Goal: Information Seeking & Learning: Understand process/instructions

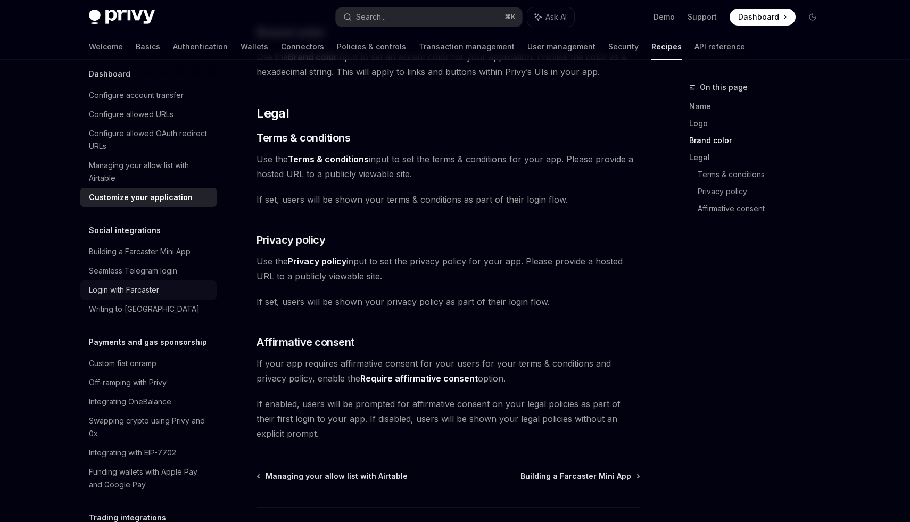
scroll to position [667, 0]
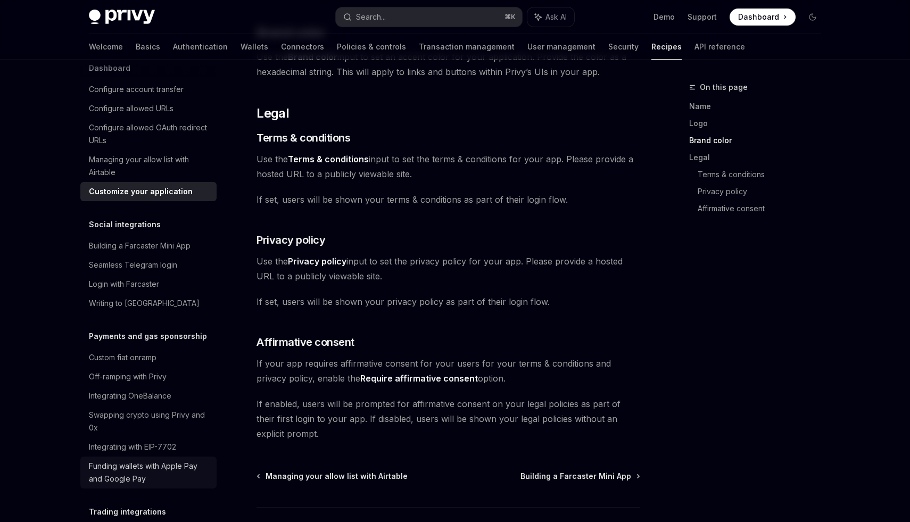
click at [147, 460] on div "Funding wallets with Apple Pay and Google Pay" at bounding box center [149, 473] width 121 height 26
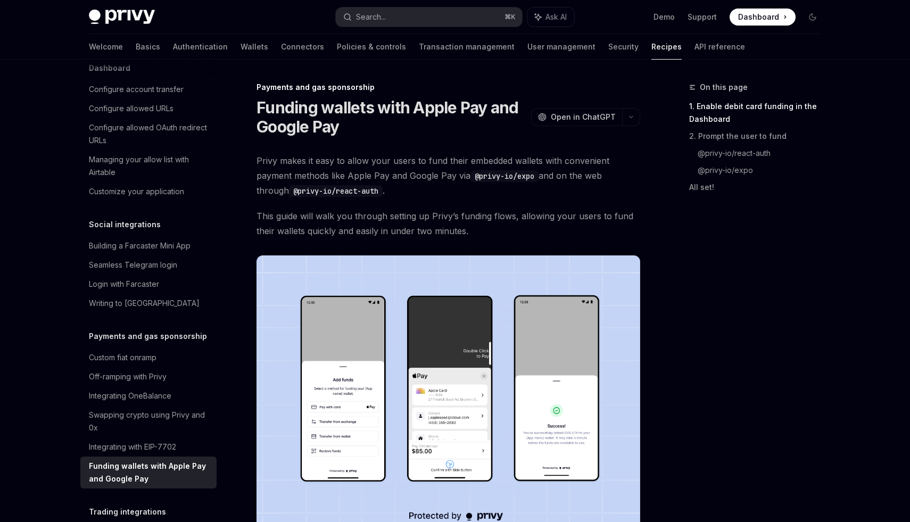
click at [361, 159] on span "Privy makes it easy to allow your users to fund their embedded wallets with con…" at bounding box center [449, 175] width 384 height 45
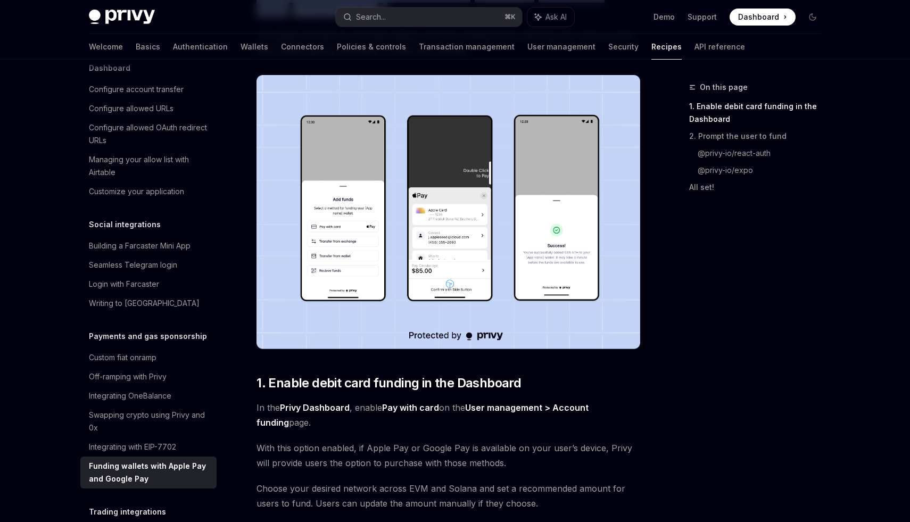
scroll to position [196, 0]
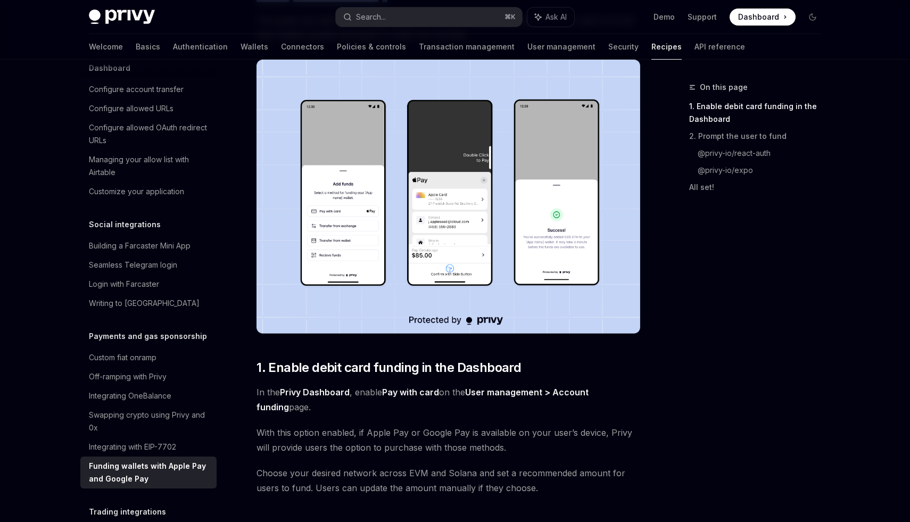
click at [330, 408] on span "In the Privy Dashboard , enable Pay with card on the User management > Account …" at bounding box center [449, 400] width 384 height 30
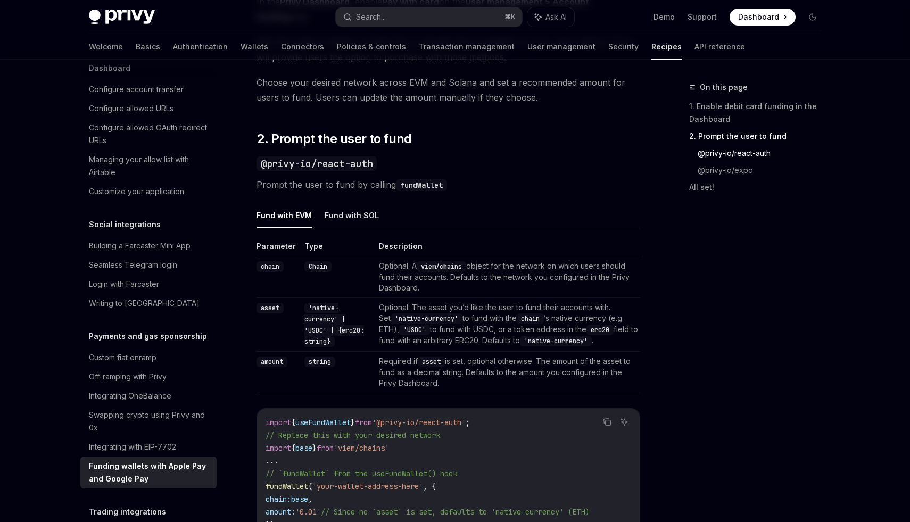
scroll to position [587, 0]
click at [353, 221] on button "Fund with SOL" at bounding box center [352, 214] width 54 height 25
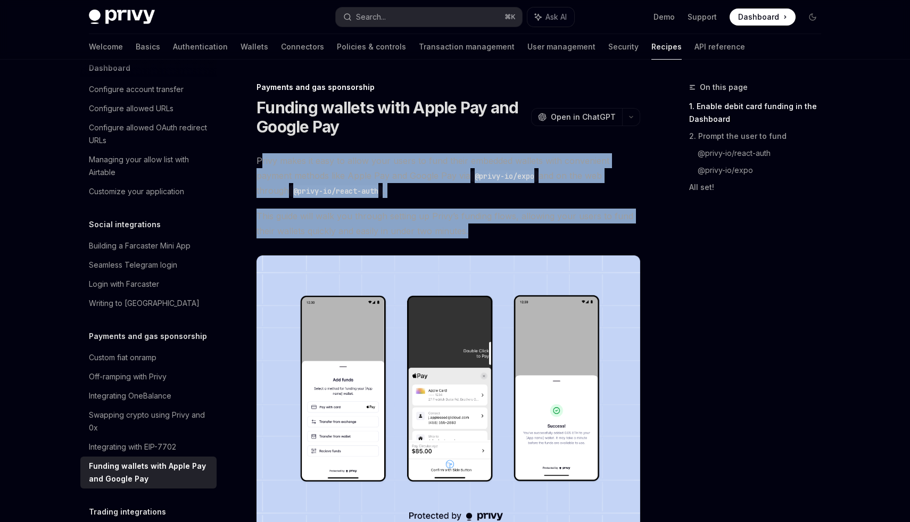
drag, startPoint x: 260, startPoint y: 166, endPoint x: 486, endPoint y: 237, distance: 237.2
click at [532, 213] on span "This guide will walk you through setting up Privy’s funding flows, allowing you…" at bounding box center [449, 224] width 384 height 30
drag, startPoint x: 252, startPoint y: 157, endPoint x: 477, endPoint y: 231, distance: 237.0
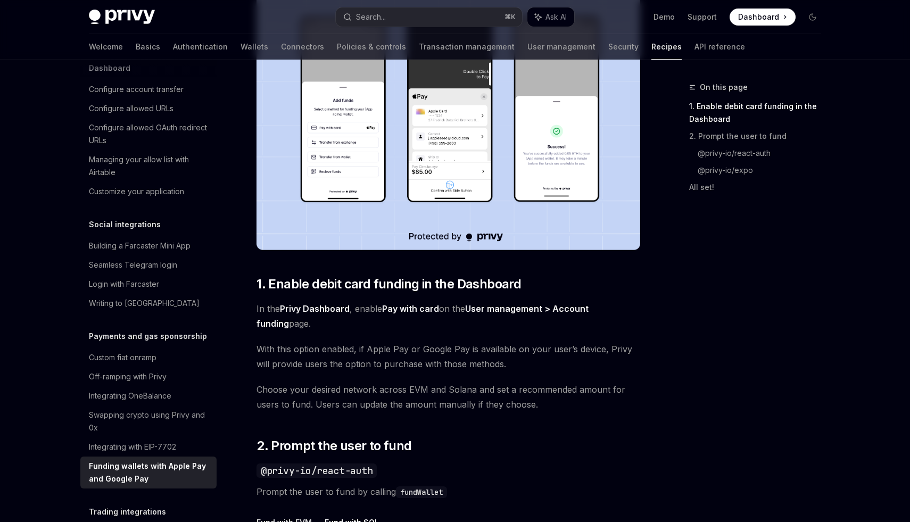
click at [266, 363] on span "With this option enabled, if Apple Pay or Google Pay is available on your user’…" at bounding box center [449, 357] width 384 height 30
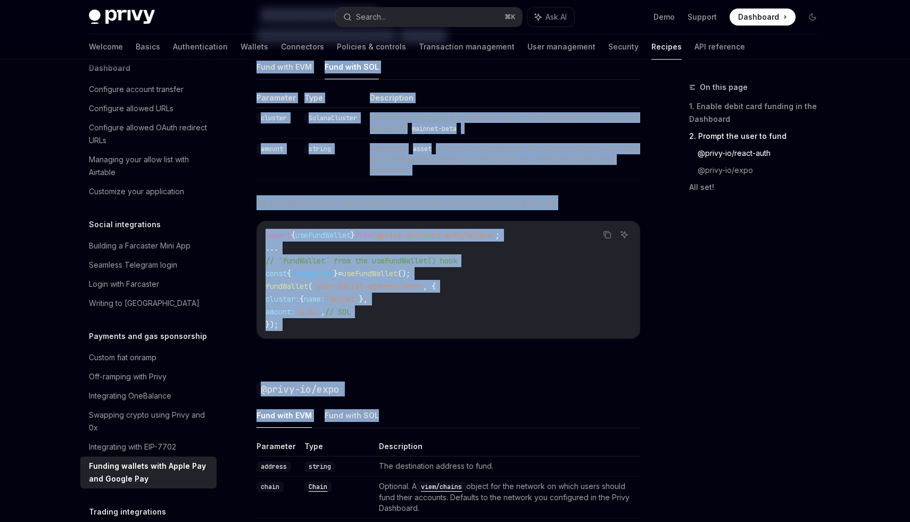
scroll to position [735, 0]
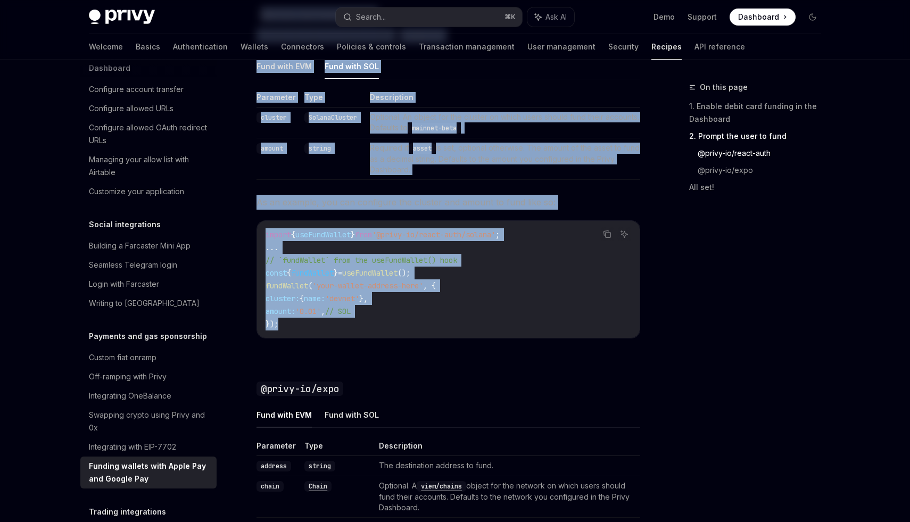
drag, startPoint x: 260, startPoint y: 253, endPoint x: 424, endPoint y: 327, distance: 180.0
click at [424, 327] on div "Privy makes it easy to allow your users to fund their embedded wallets with con…" at bounding box center [449, 150] width 384 height 1465
click at [350, 414] on button "Fund with SOL" at bounding box center [352, 414] width 54 height 25
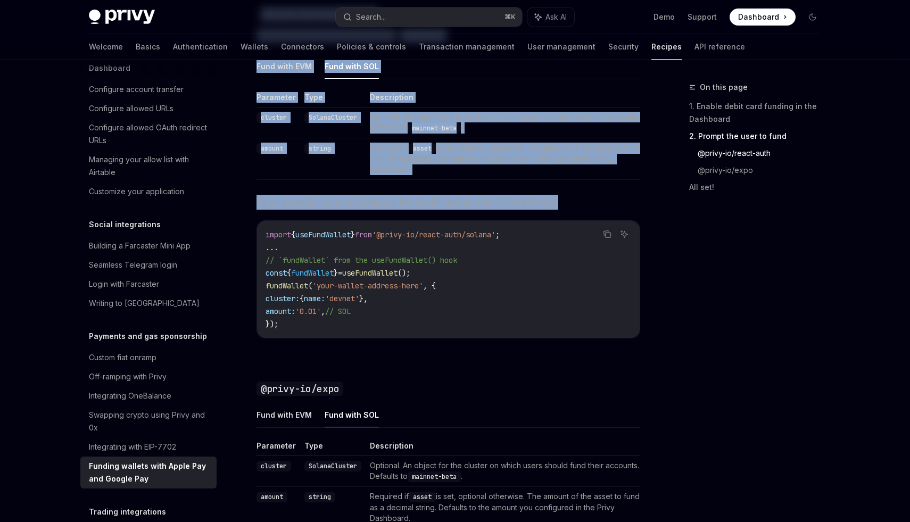
click at [436, 367] on div "Privy makes it easy to allow your users to fund their embedded wallets with con…" at bounding box center [449, 101] width 384 height 1367
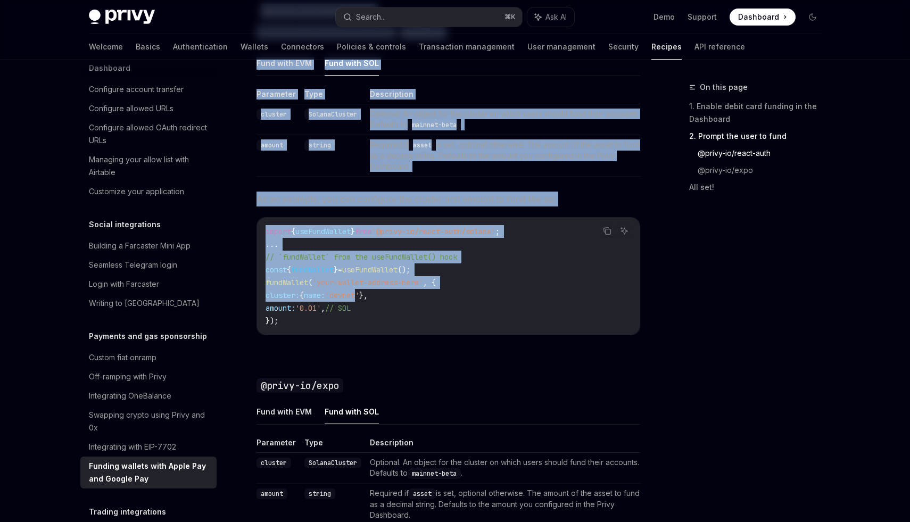
scroll to position [745, 0]
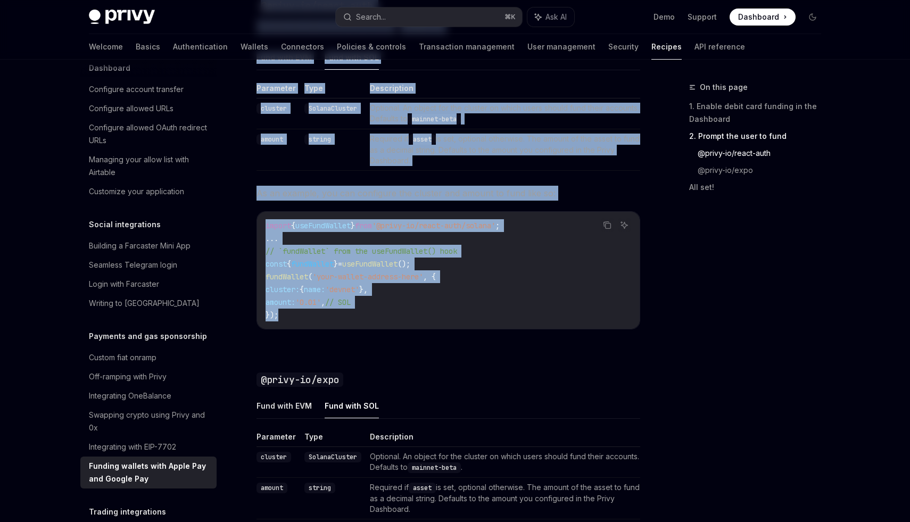
drag, startPoint x: 262, startPoint y: 155, endPoint x: 376, endPoint y: 316, distance: 197.3
click at [376, 316] on div "Privy makes it easy to allow your users to fund their embedded wallets with con…" at bounding box center [449, 92] width 384 height 1367
copy div ". Prompt the user to fund ​ @privy-io/react-auth Prompt the user to fund by cal…"
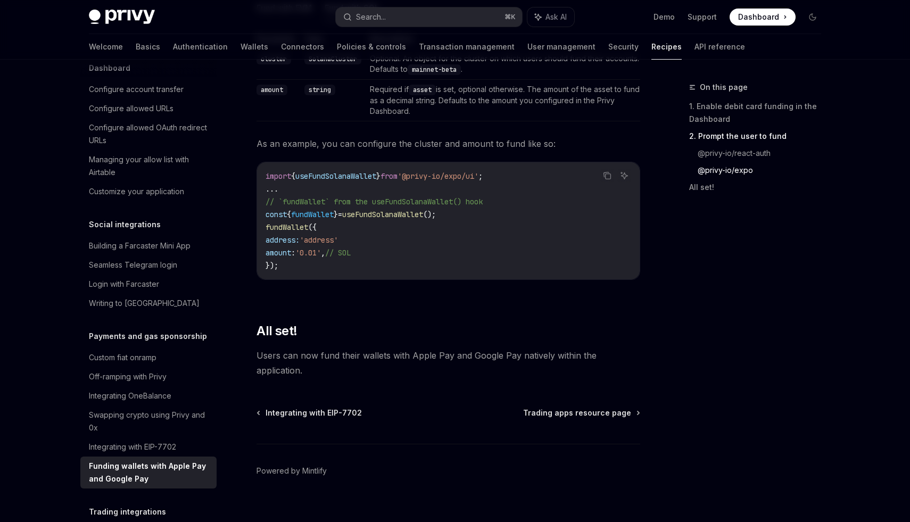
scroll to position [1145, 0]
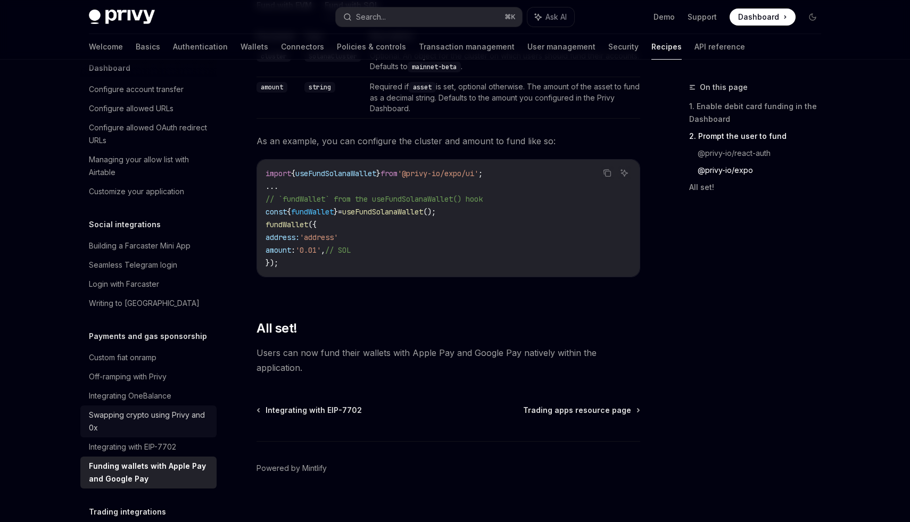
click at [153, 409] on div "Swapping crypto using Privy and 0x" at bounding box center [149, 422] width 121 height 26
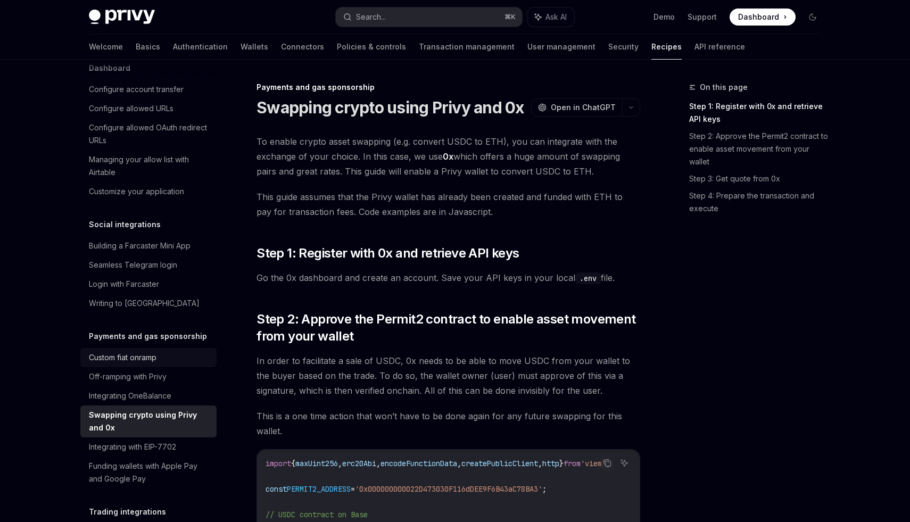
click at [169, 351] on div "Custom fiat onramp" at bounding box center [149, 357] width 121 height 13
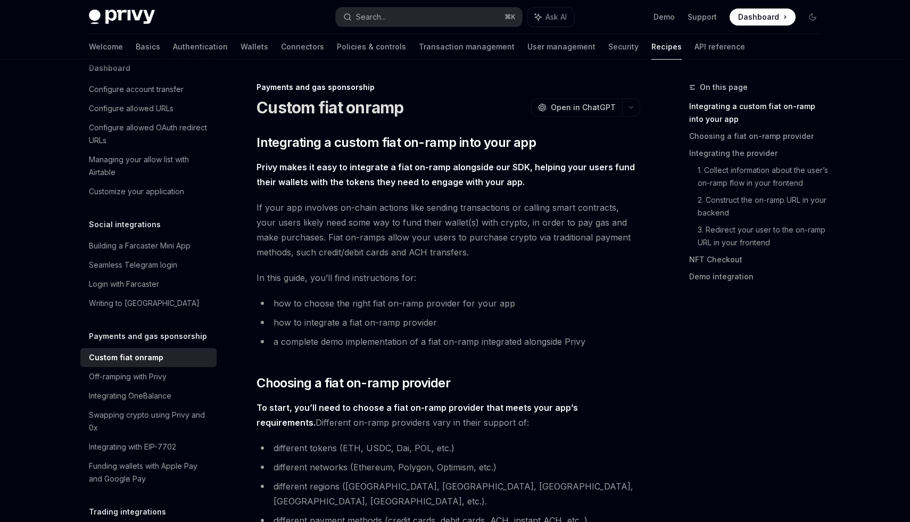
click at [470, 218] on span "If your app involves on-chain actions like sending transactions or calling smar…" at bounding box center [449, 230] width 384 height 60
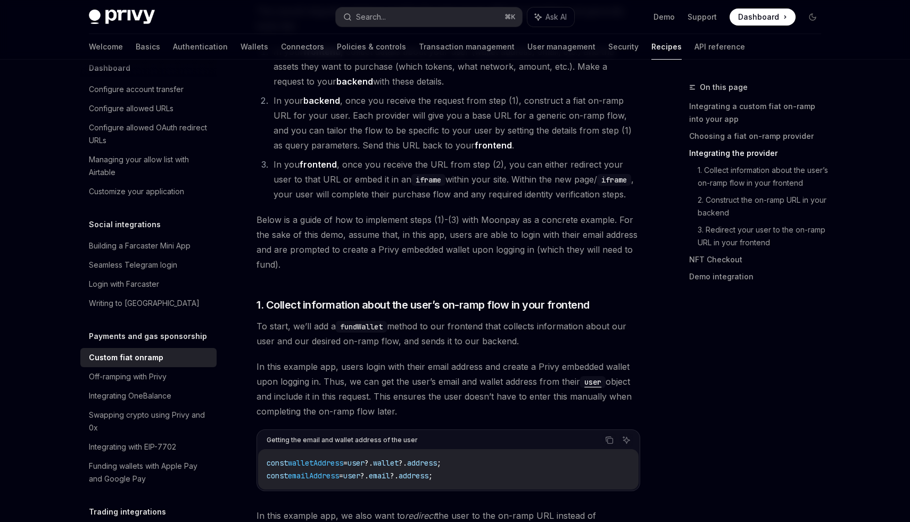
scroll to position [791, 0]
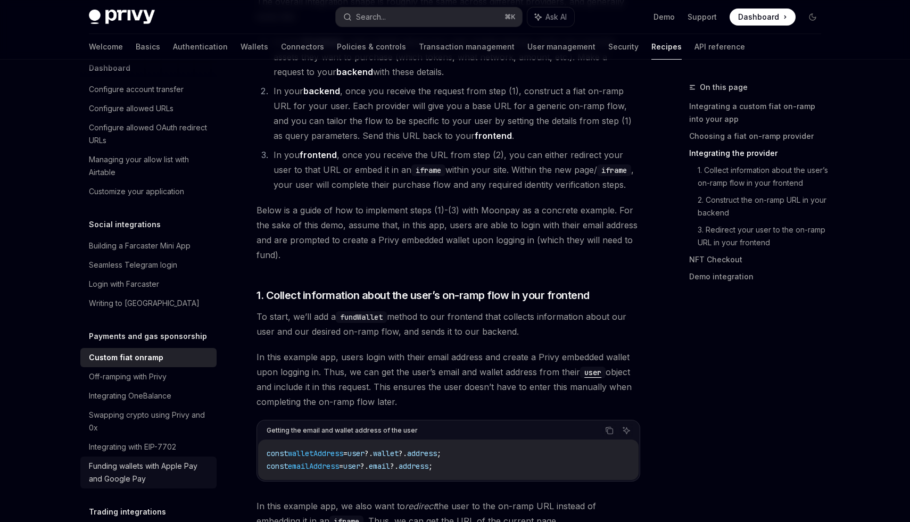
click at [158, 460] on div "Funding wallets with Apple Pay and Google Pay" at bounding box center [149, 473] width 121 height 26
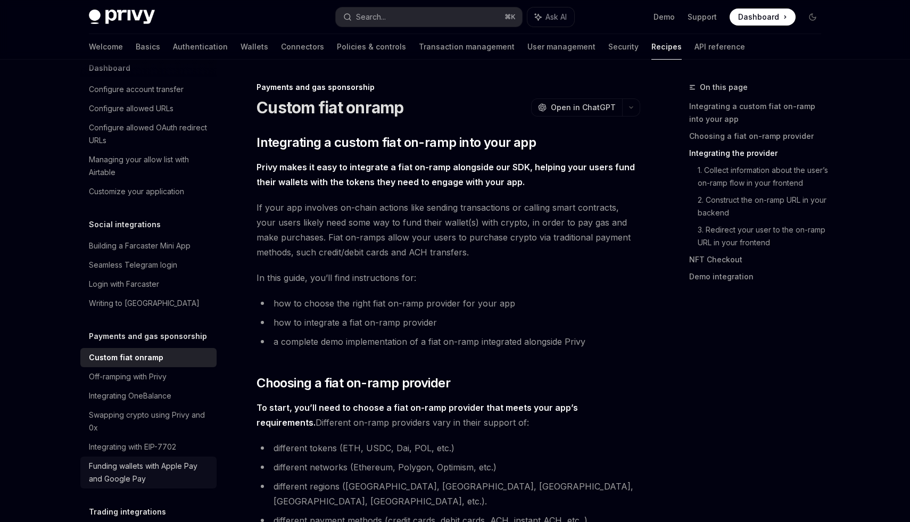
type textarea "*"
